Goal: Navigation & Orientation: Find specific page/section

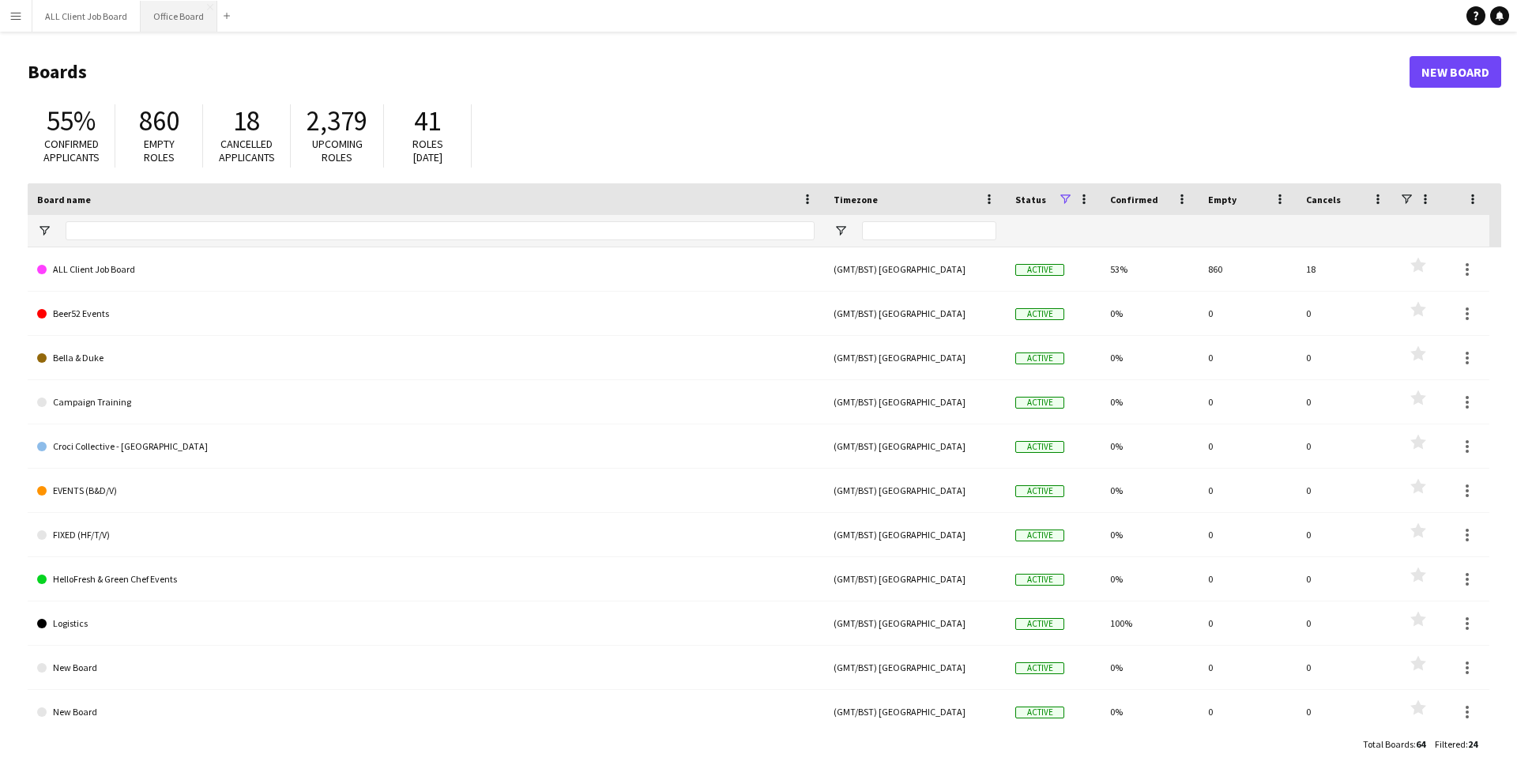
click at [163, 21] on button "Office Board Close" at bounding box center [178, 16] width 77 height 31
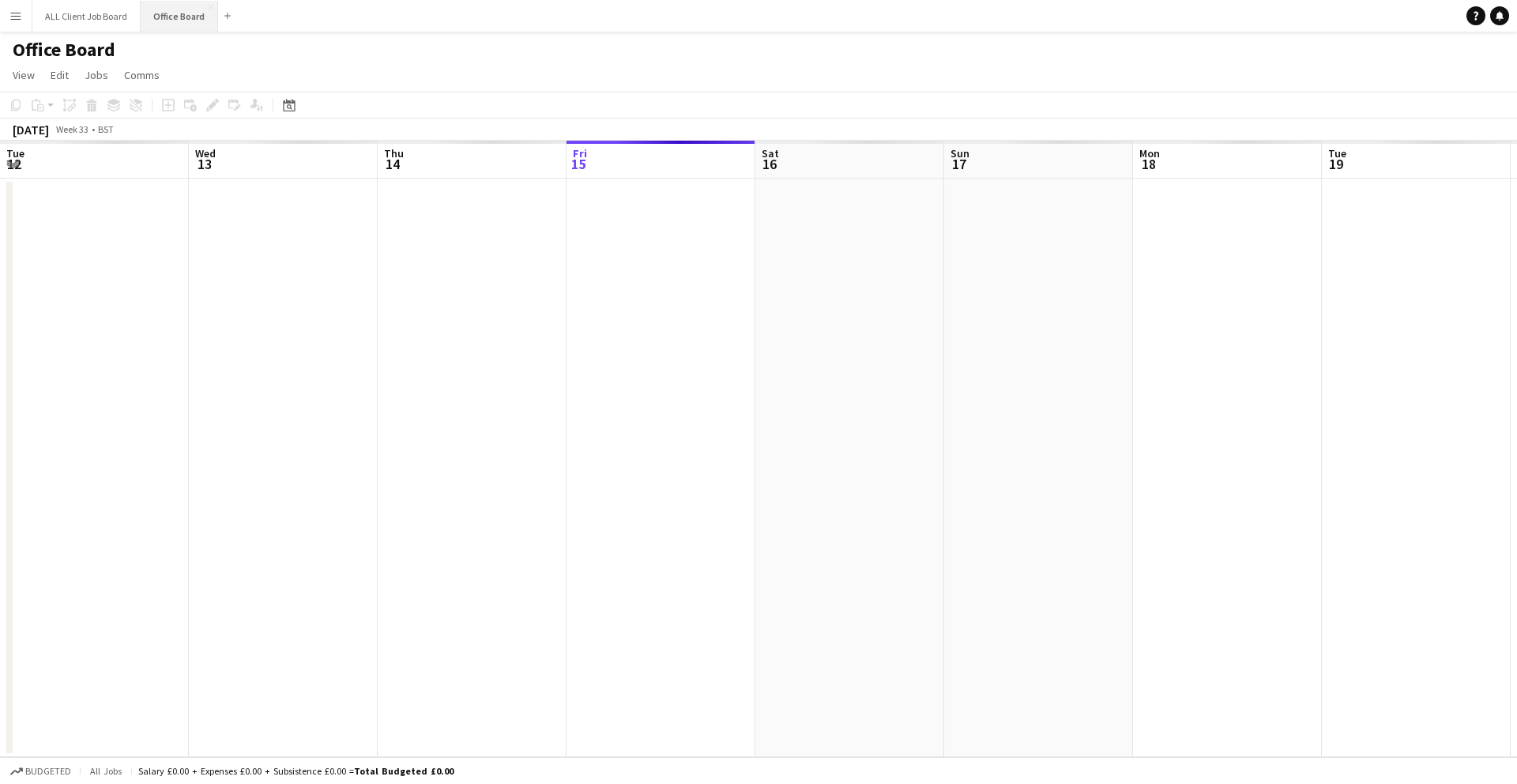
scroll to position [0, 378]
